Goal: Information Seeking & Learning: Learn about a topic

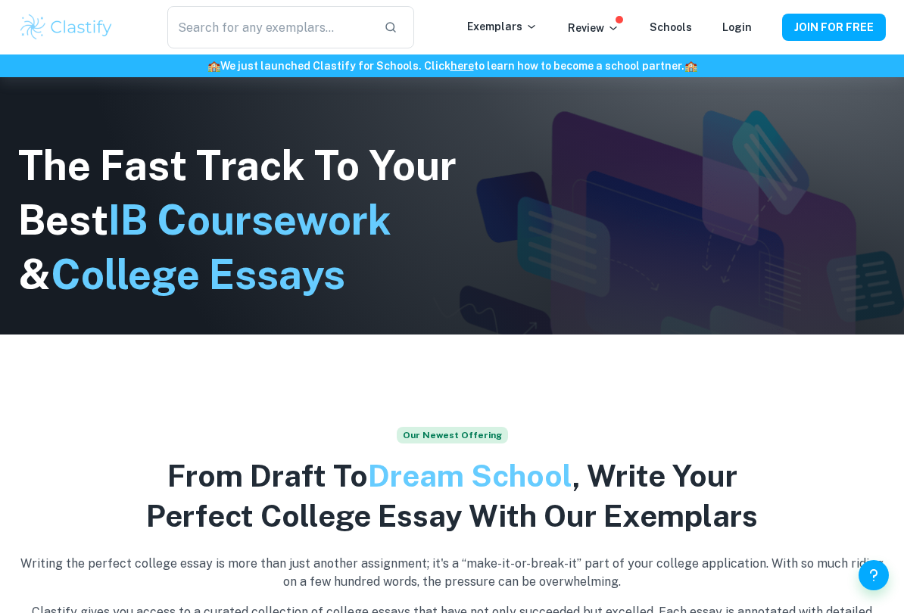
scroll to position [302, 0]
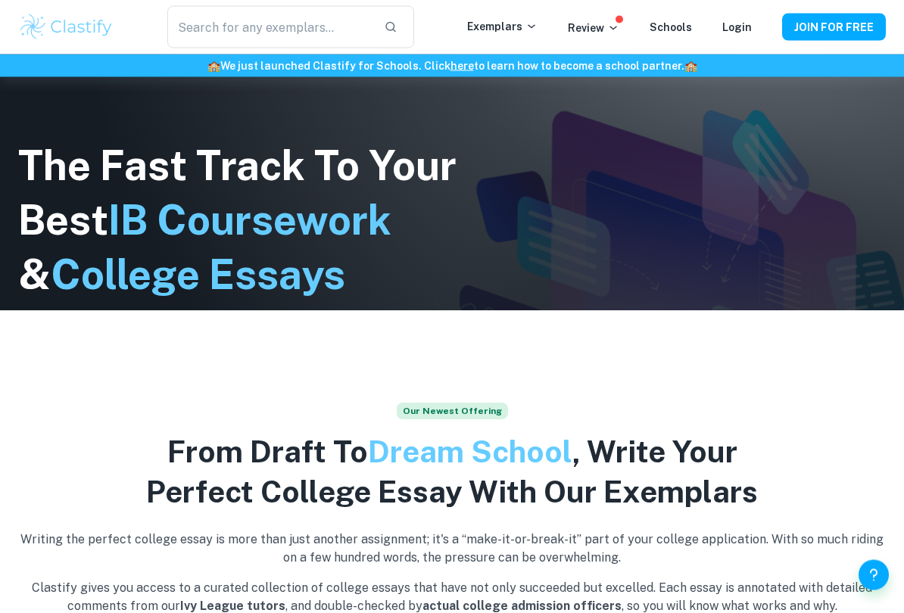
click at [310, 38] on input "text" at bounding box center [269, 27] width 204 height 42
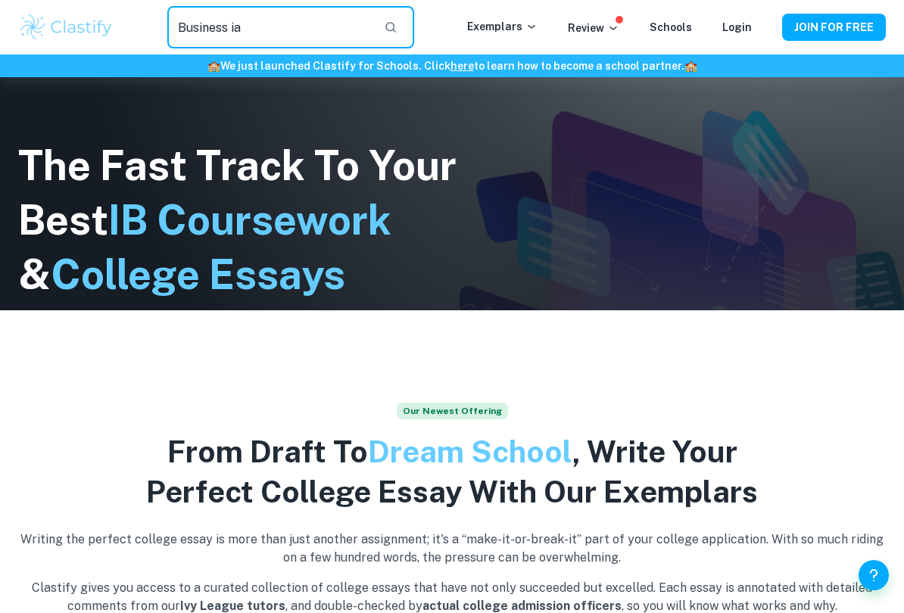
type input "Business ia"
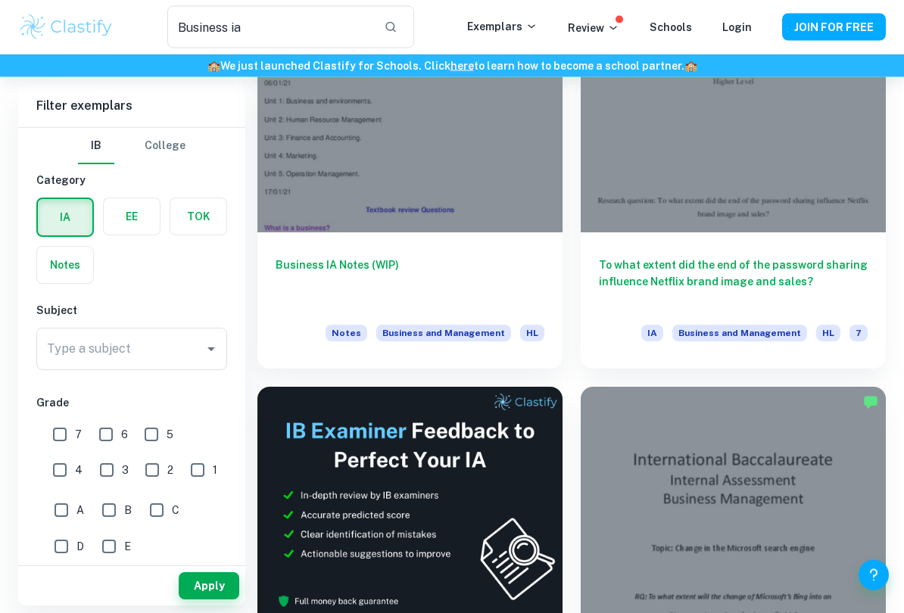
scroll to position [162, 0]
click at [809, 270] on h6 "To what extent did the end of the password sharing influence Netflix brand imag…" at bounding box center [733, 281] width 269 height 50
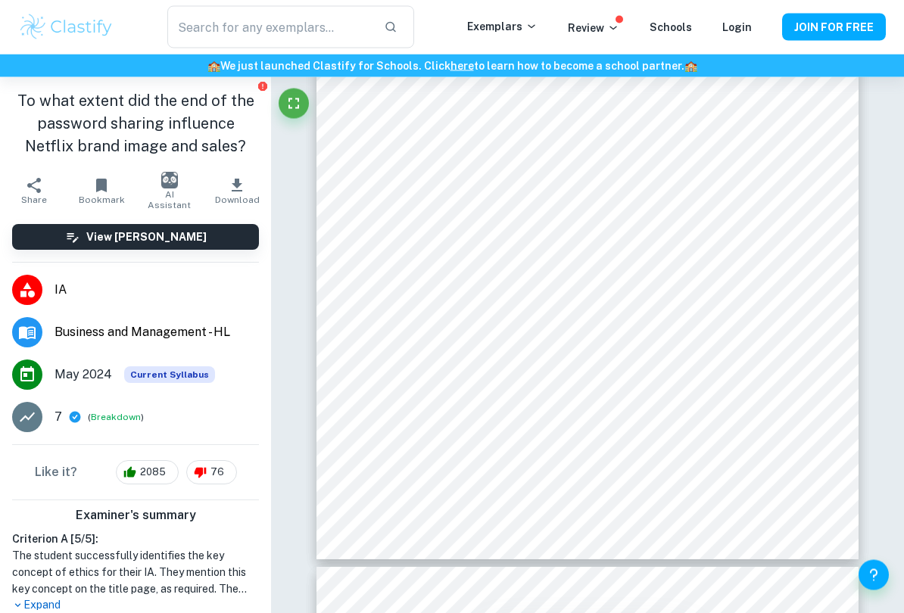
scroll to position [13049, 0]
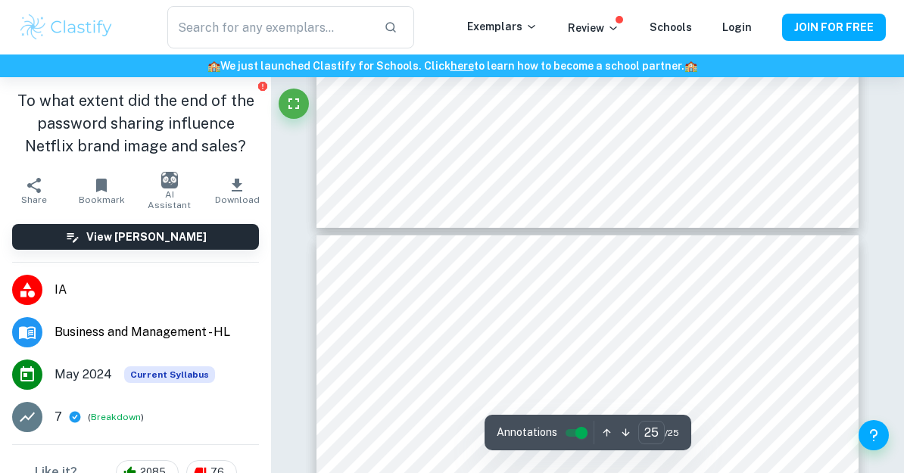
type input "24"
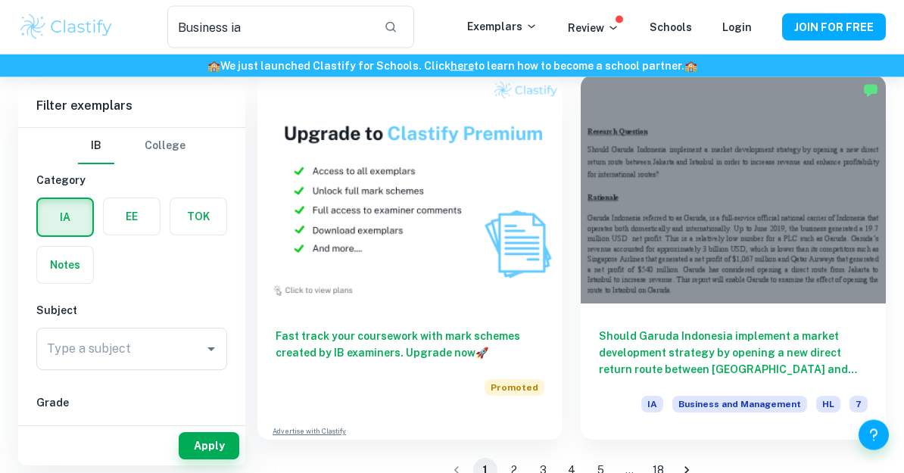
scroll to position [4334, 0]
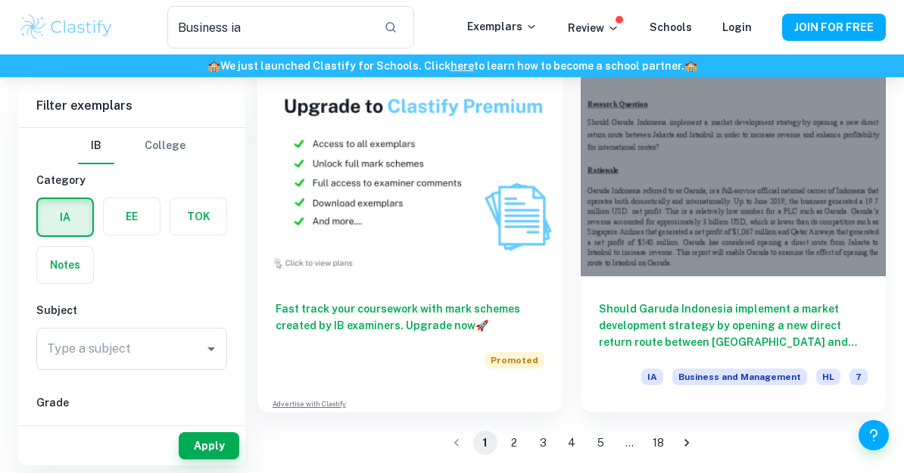
click at [523, 437] on button "2" at bounding box center [514, 443] width 24 height 24
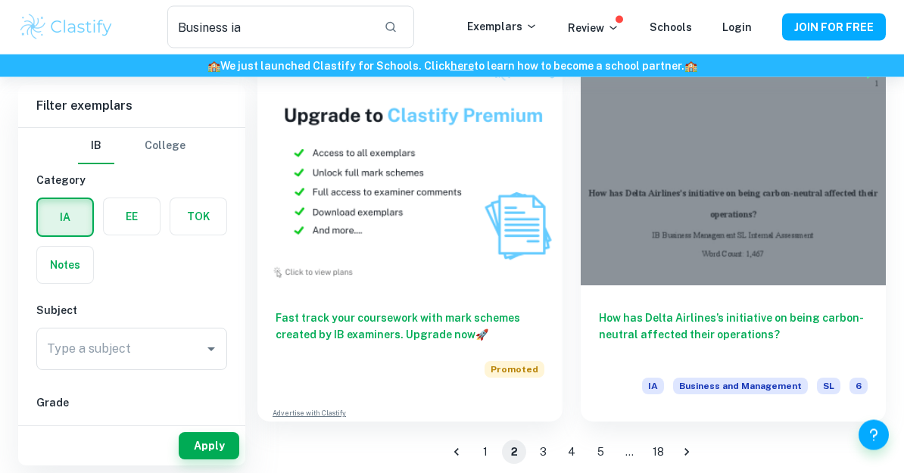
scroll to position [4334, 0]
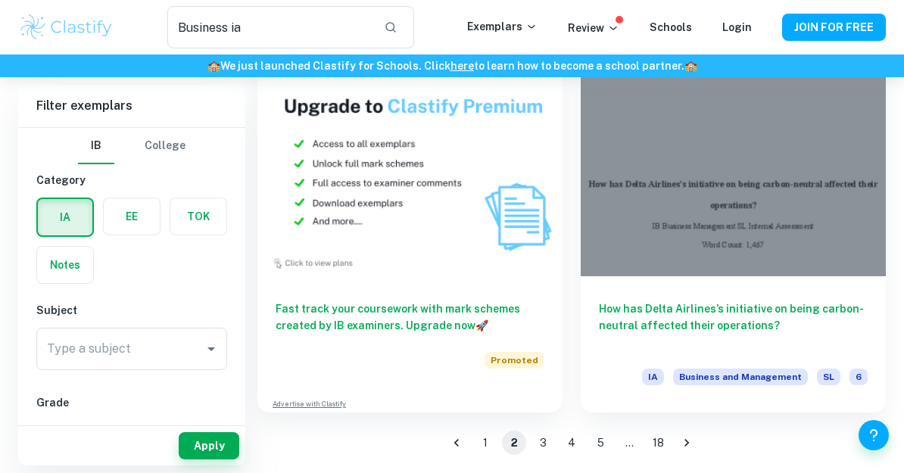
click at [541, 446] on button "3" at bounding box center [543, 443] width 24 height 24
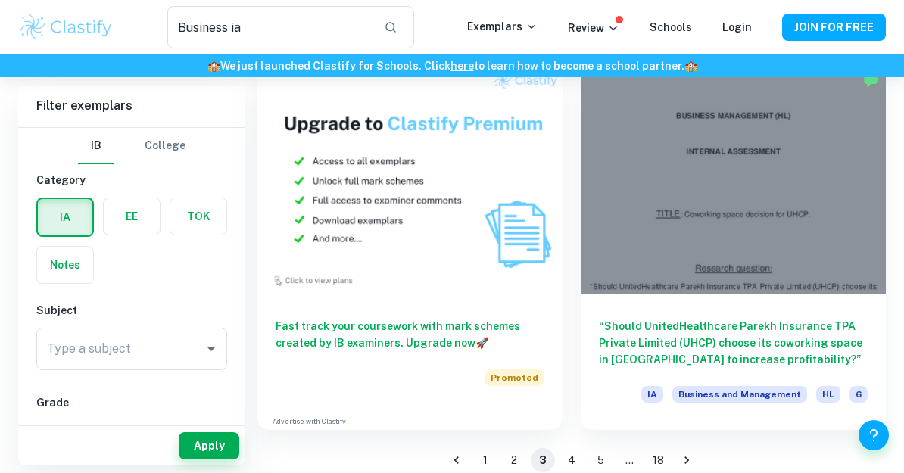
scroll to position [4334, 0]
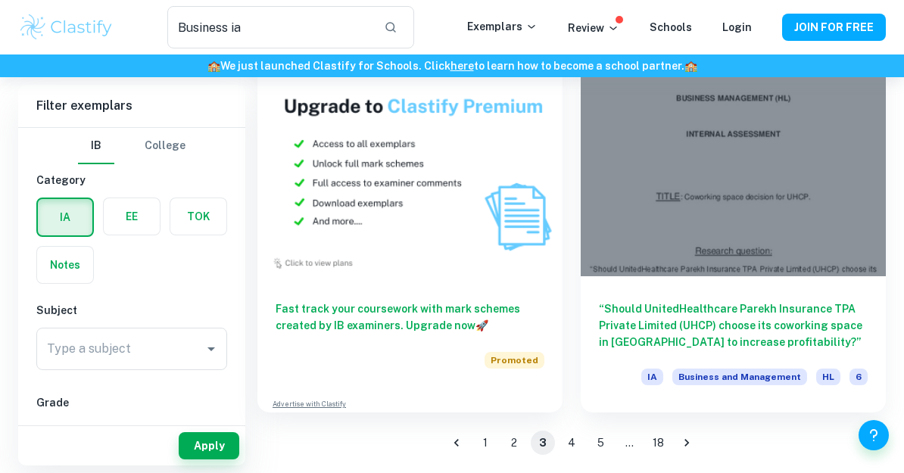
click at [574, 447] on button "4" at bounding box center [572, 443] width 24 height 24
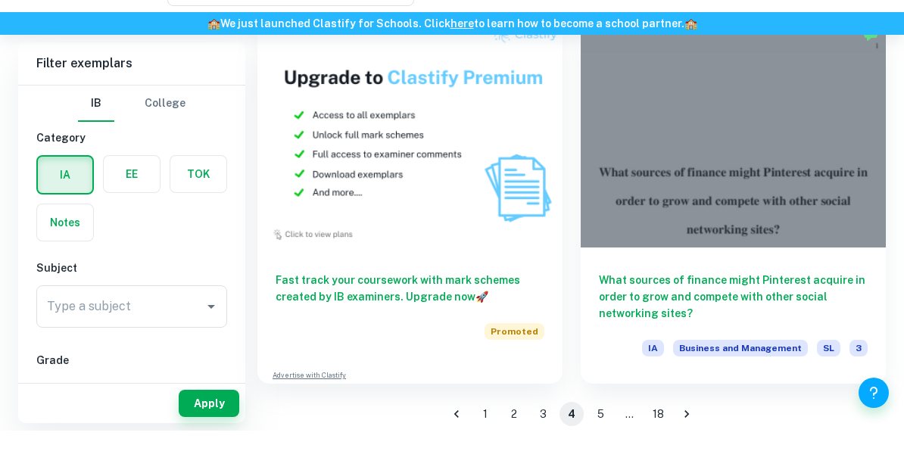
scroll to position [4334, 0]
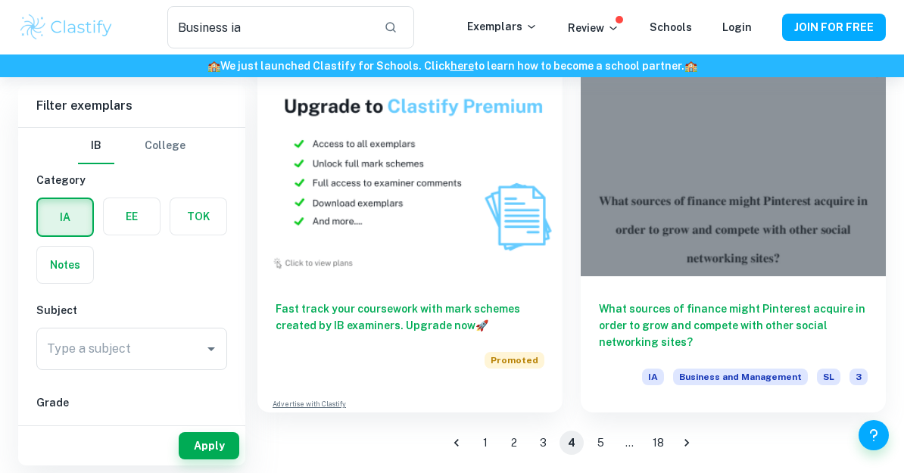
click at [605, 441] on button "5" at bounding box center [600, 443] width 24 height 24
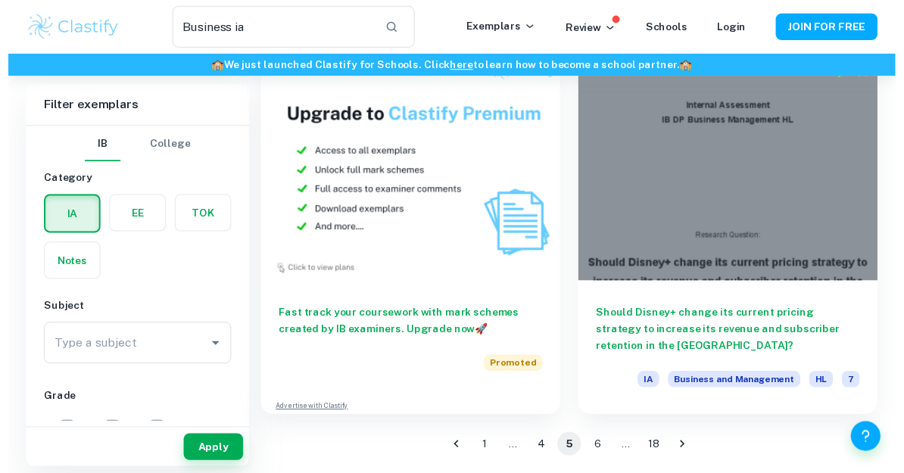
scroll to position [4334, 0]
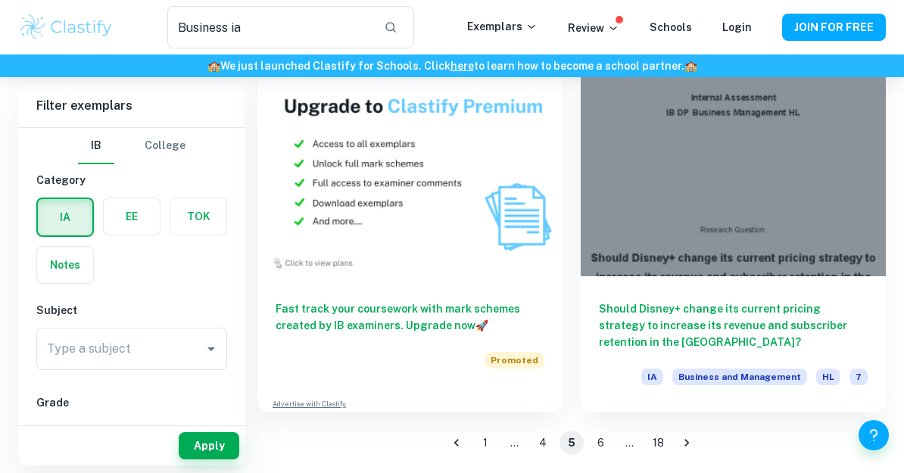
click at [332, 25] on input "Business ia" at bounding box center [269, 27] width 204 height 42
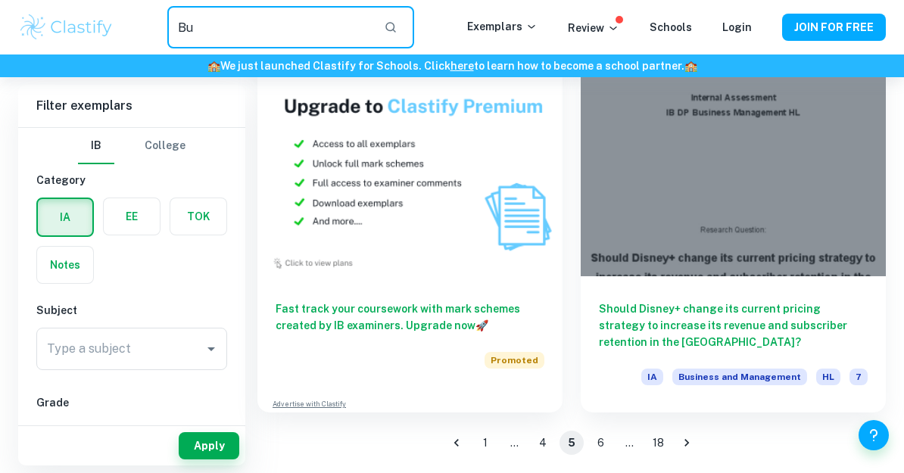
type input "B"
type input "ㄴ"
type input "Seven eleven"
